Goal: Information Seeking & Learning: Learn about a topic

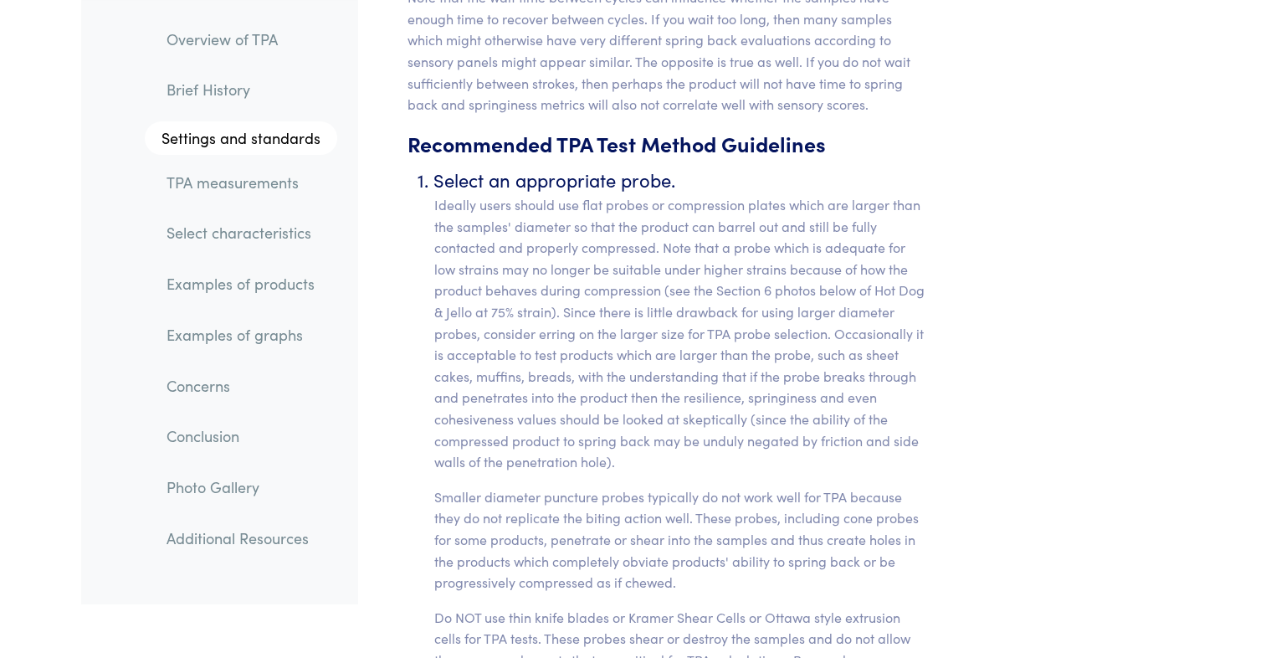
scroll to position [6885, 0]
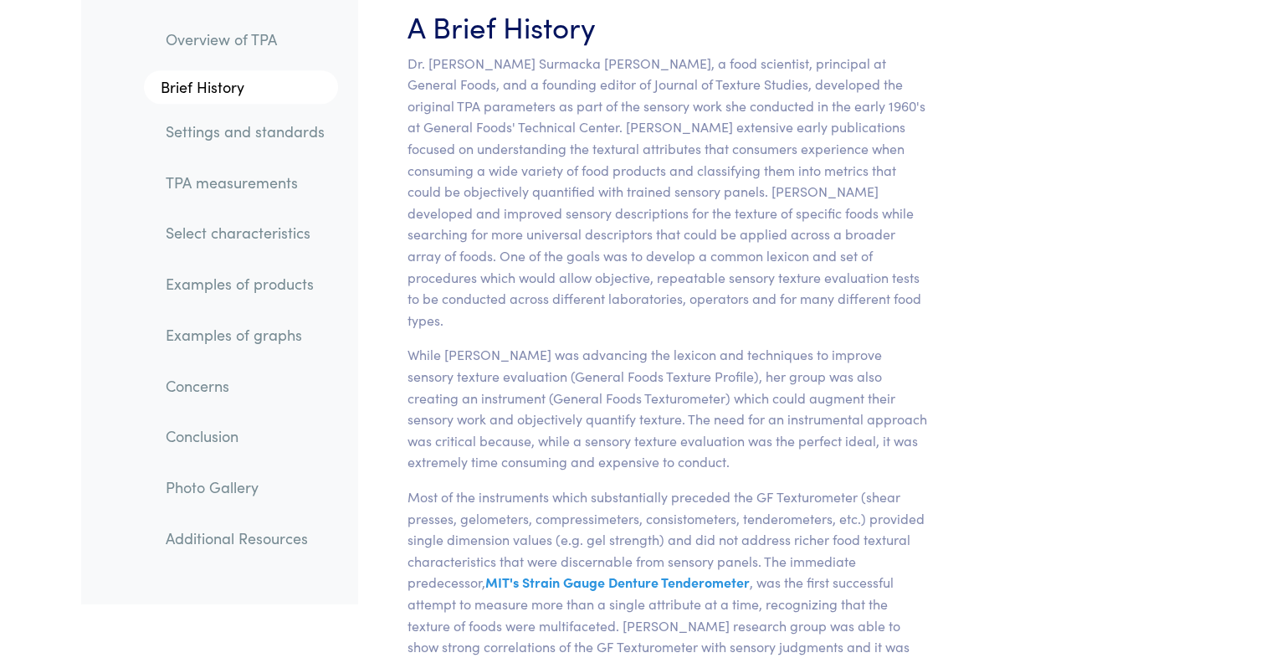
scroll to position [1105, 0]
click at [592, 346] on p "While [PERSON_NAME] was advancing the lexicon and techniques to improve sensory…" at bounding box center [668, 408] width 521 height 129
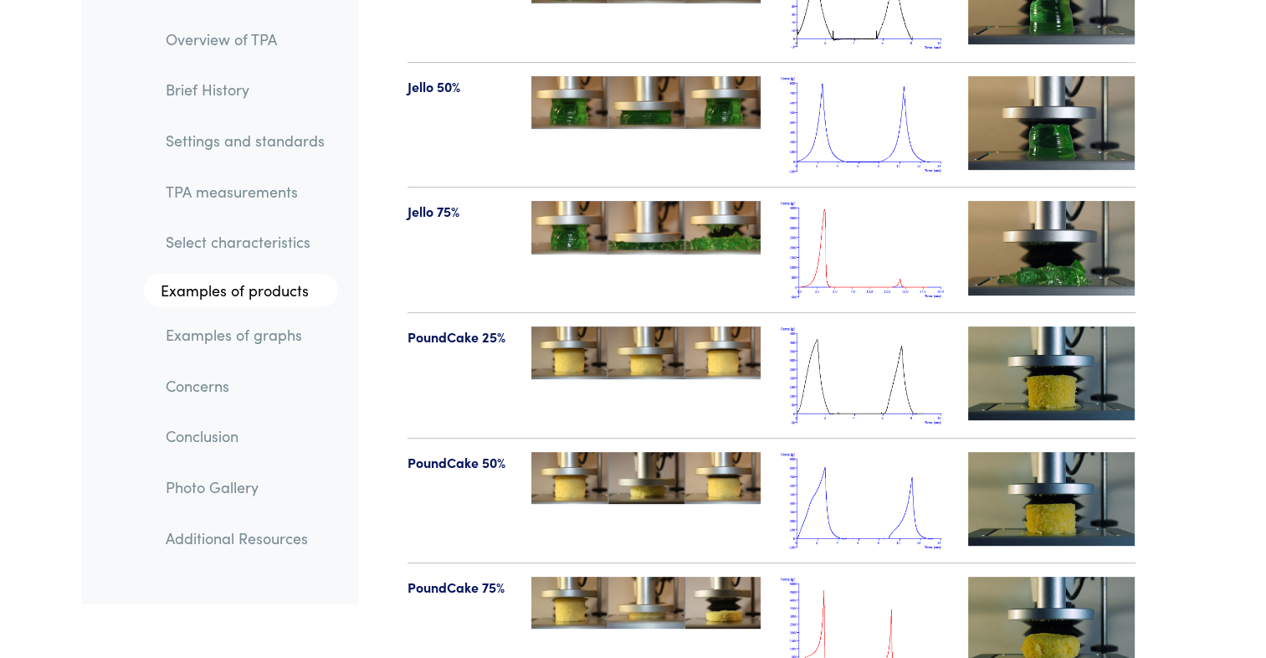
scroll to position [19456, 0]
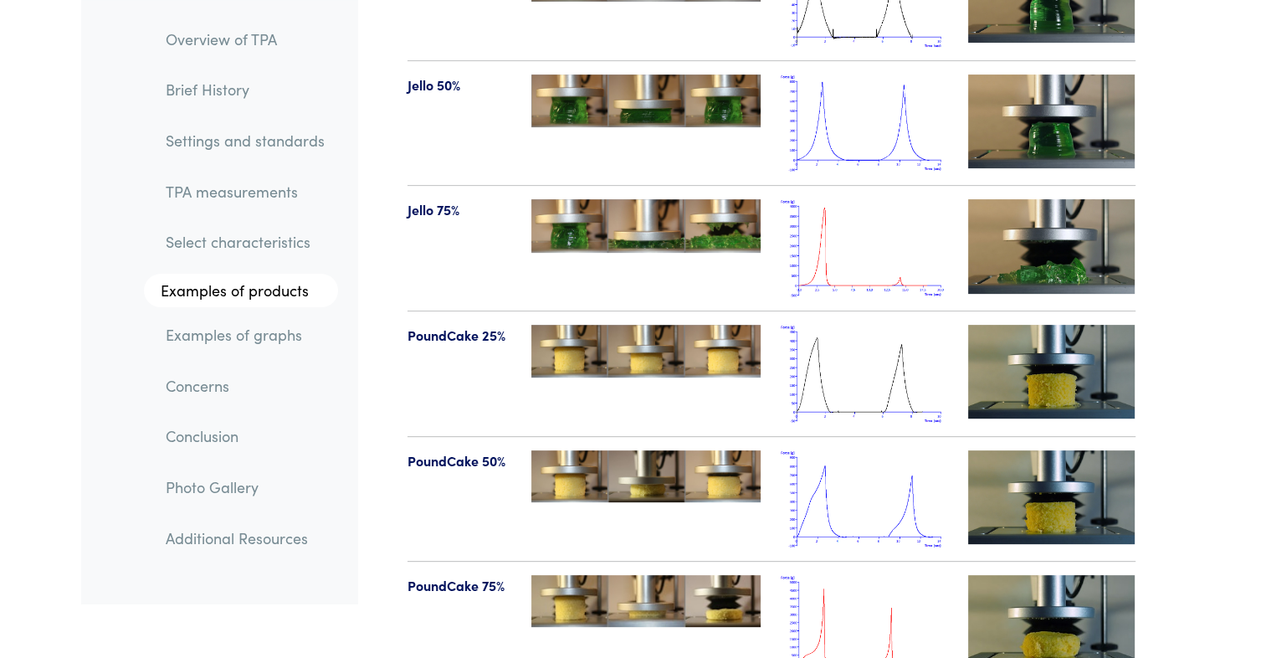
click at [847, 493] on img at bounding box center [864, 499] width 167 height 98
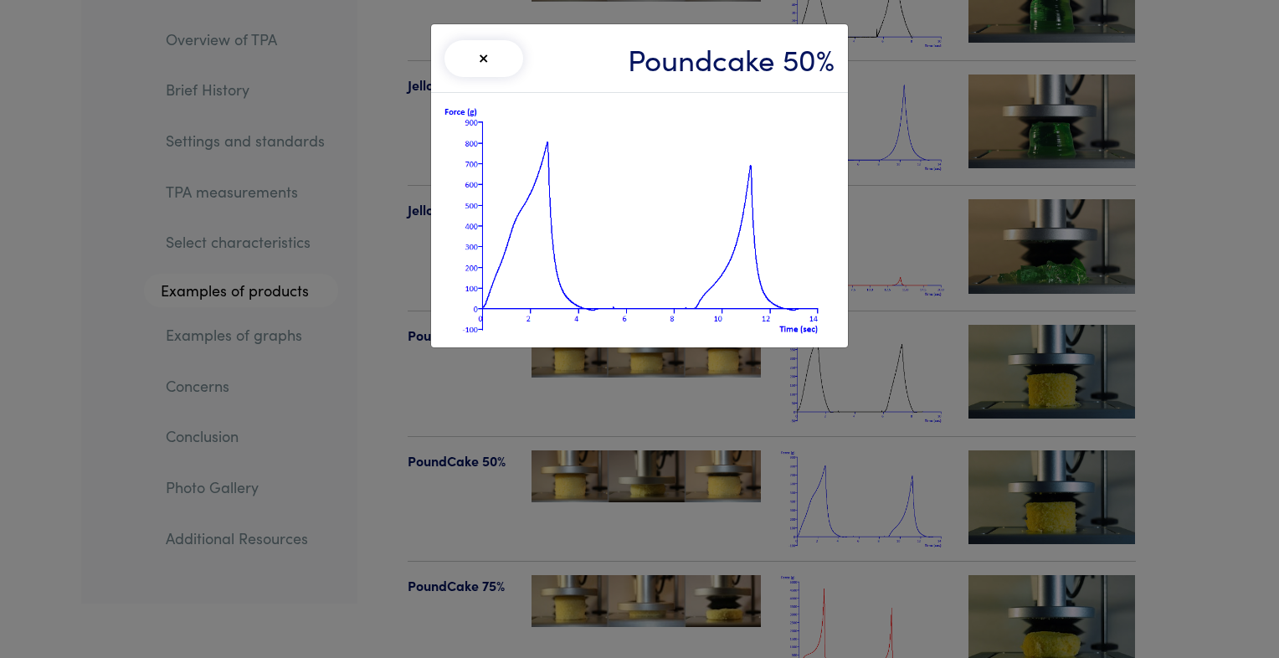
click at [480, 48] on button "×" at bounding box center [483, 58] width 79 height 37
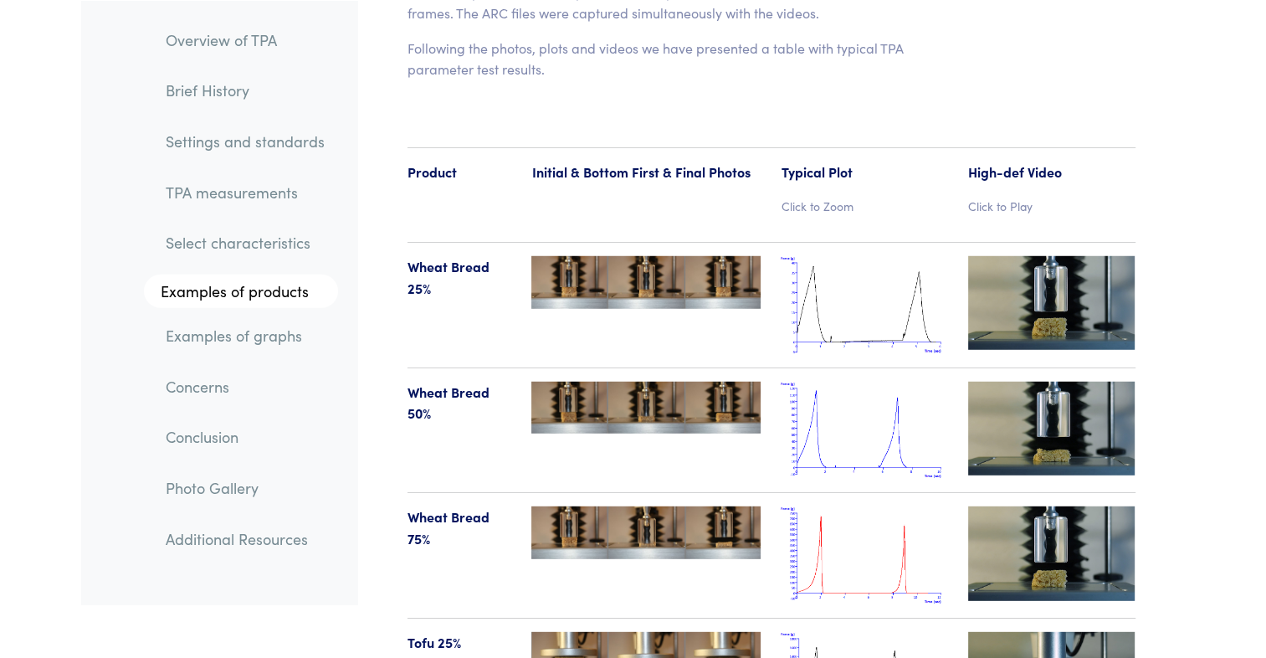
scroll to position [17288, 0]
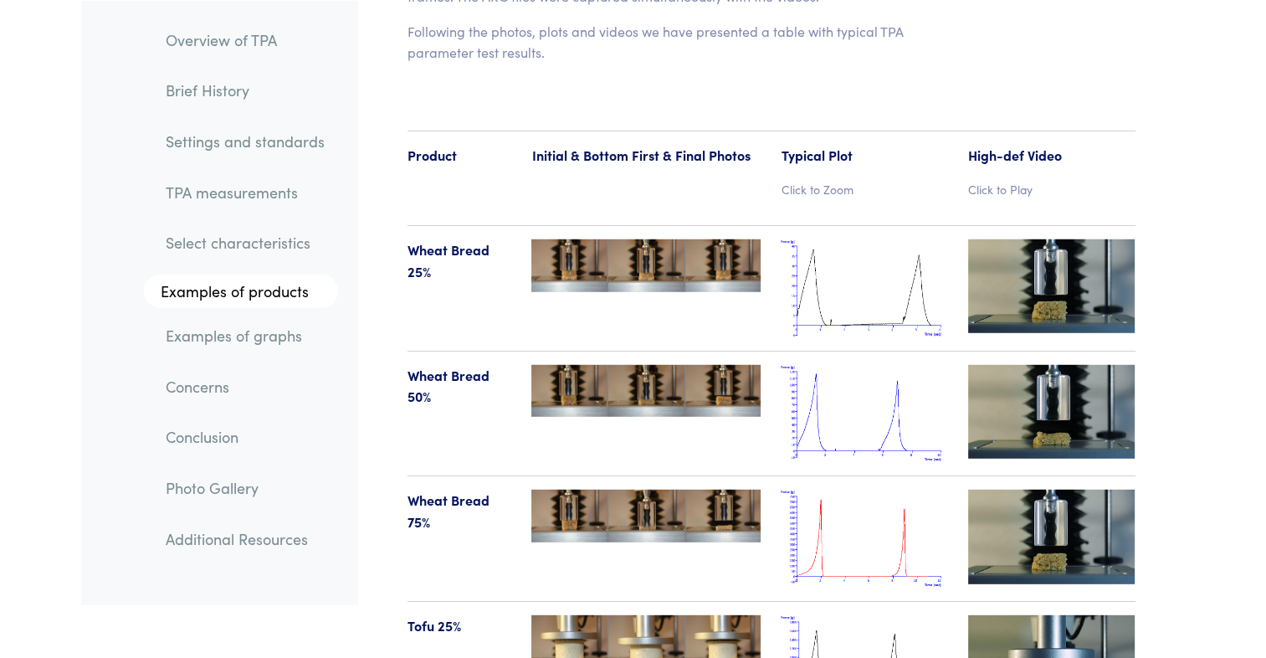
click at [894, 390] on img at bounding box center [864, 414] width 167 height 98
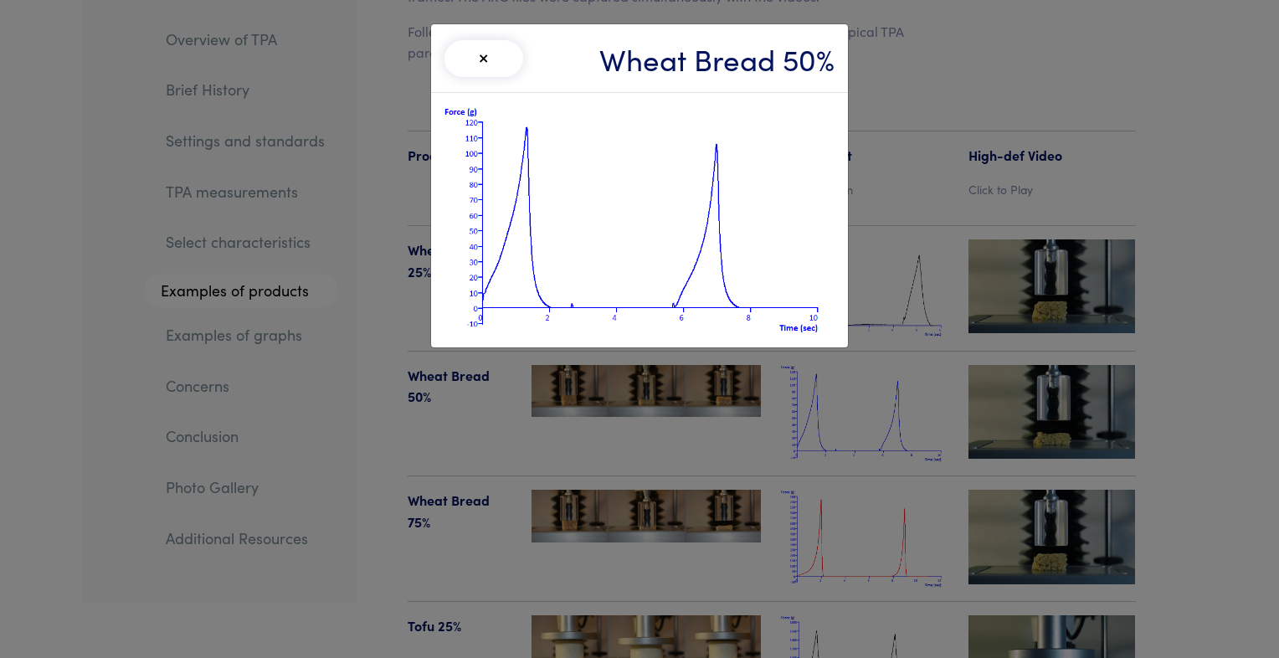
click at [506, 49] on button "×" at bounding box center [483, 58] width 79 height 37
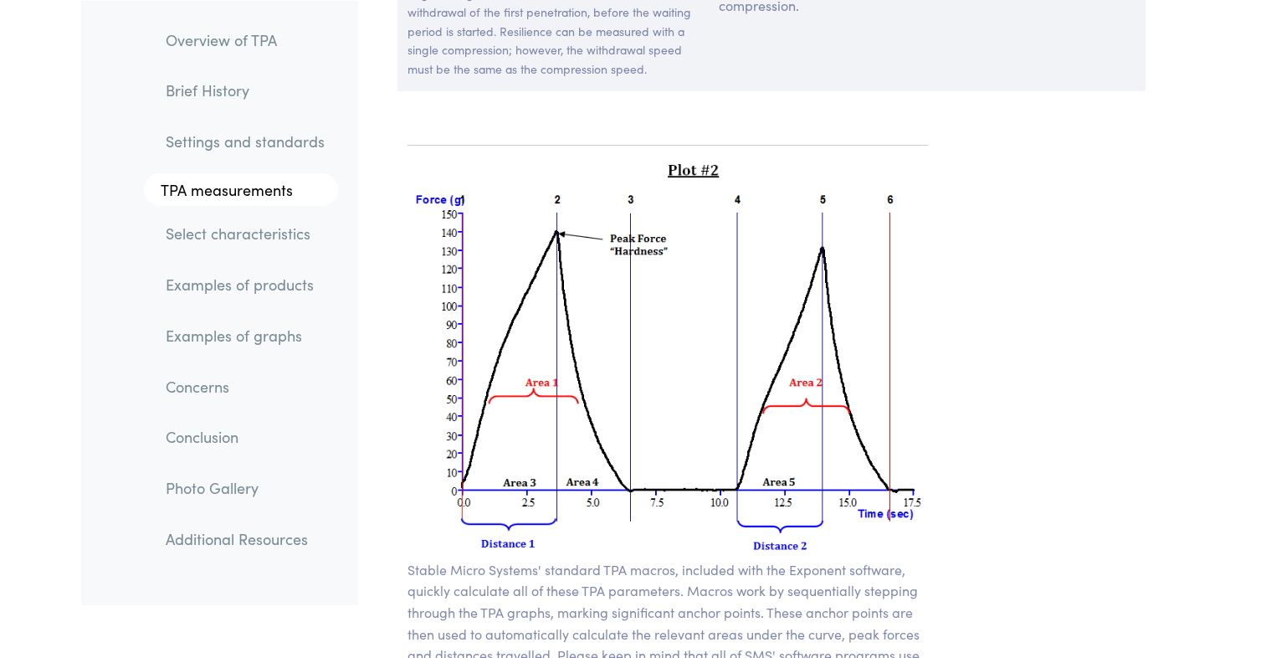
scroll to position [11957, 0]
